Goal: Transaction & Acquisition: Purchase product/service

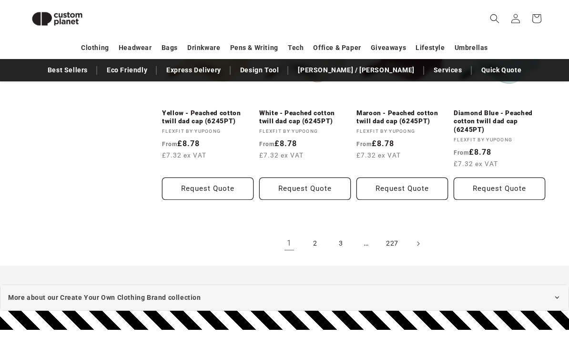
scroll to position [976, 0]
click at [320, 239] on link "2" at bounding box center [315, 244] width 21 height 21
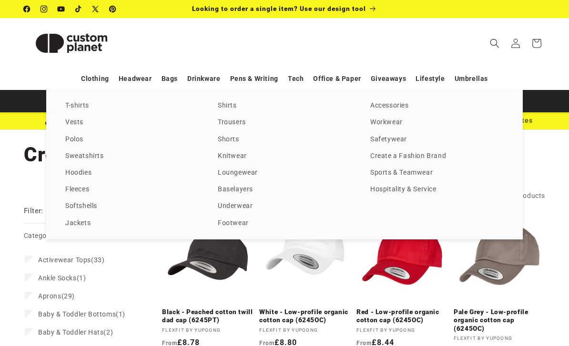
click at [70, 109] on link "T-shirts" at bounding box center [131, 106] width 133 height 13
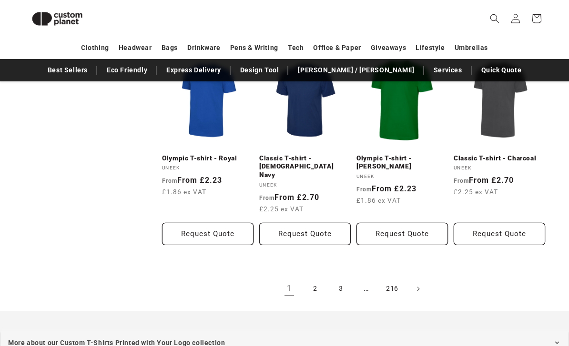
scroll to position [930, 0]
click at [309, 279] on link "2" at bounding box center [315, 289] width 21 height 21
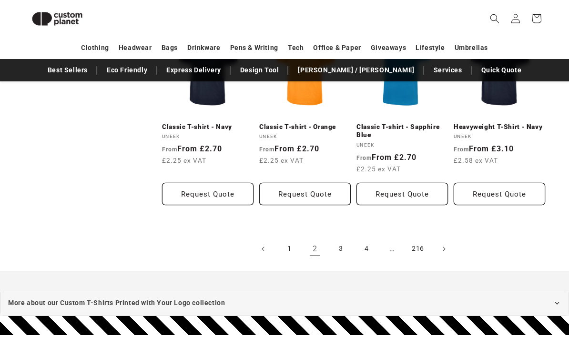
scroll to position [999, 0]
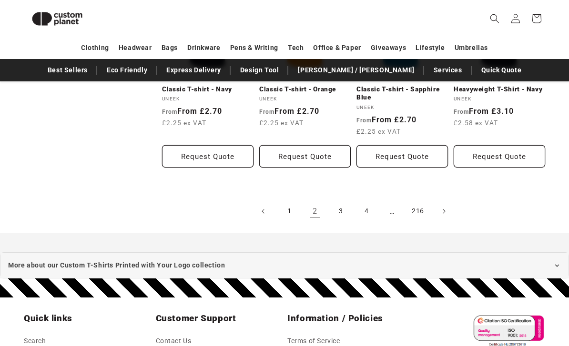
click at [286, 203] on link "1" at bounding box center [289, 211] width 21 height 21
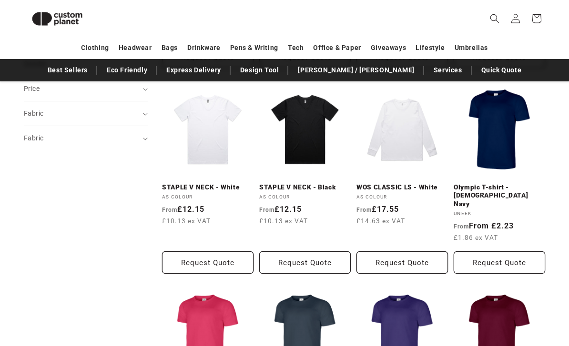
scroll to position [559, 0]
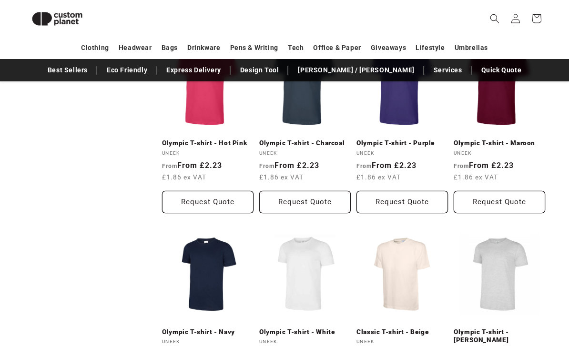
click at [303, 328] on link "Olympic T-shirt - White" at bounding box center [305, 332] width 92 height 9
